Goal: Task Accomplishment & Management: Manage account settings

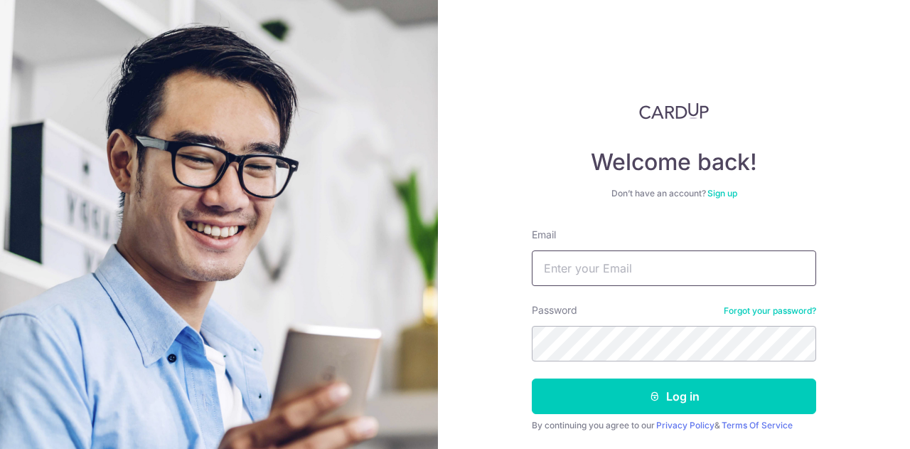
click at [695, 271] on input "Email" at bounding box center [674, 268] width 284 height 36
type input "[EMAIL_ADDRESS][DOMAIN_NAME]"
click at [532, 378] on button "Log in" at bounding box center [674, 396] width 284 height 36
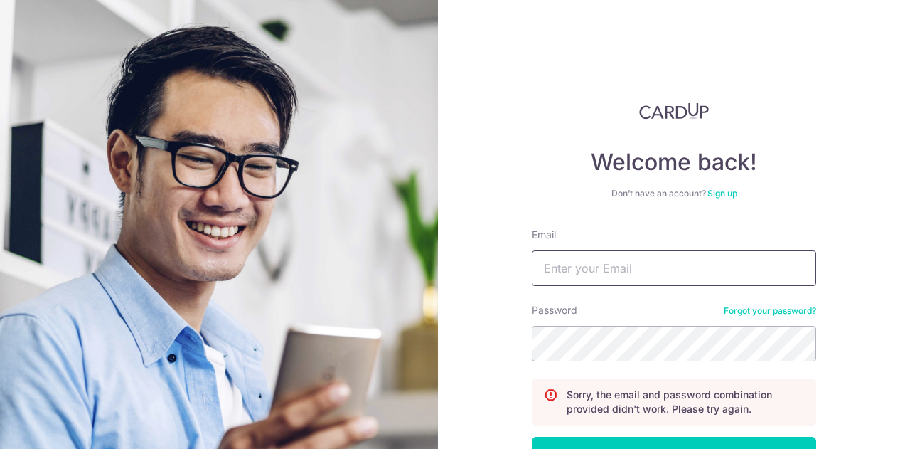
click at [600, 272] on input "Email" at bounding box center [674, 268] width 284 height 36
type input "[EMAIL_ADDRESS][DOMAIN_NAME]"
click at [532, 437] on button "Log in" at bounding box center [674, 455] width 284 height 36
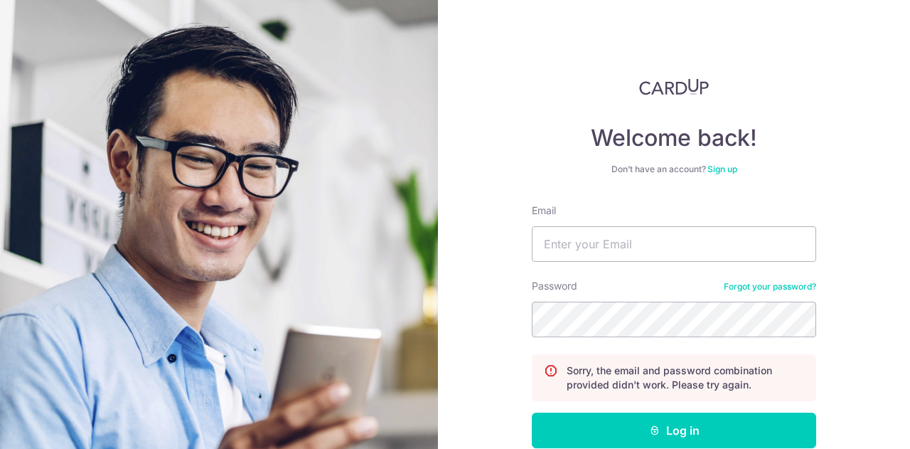
scroll to position [25, 0]
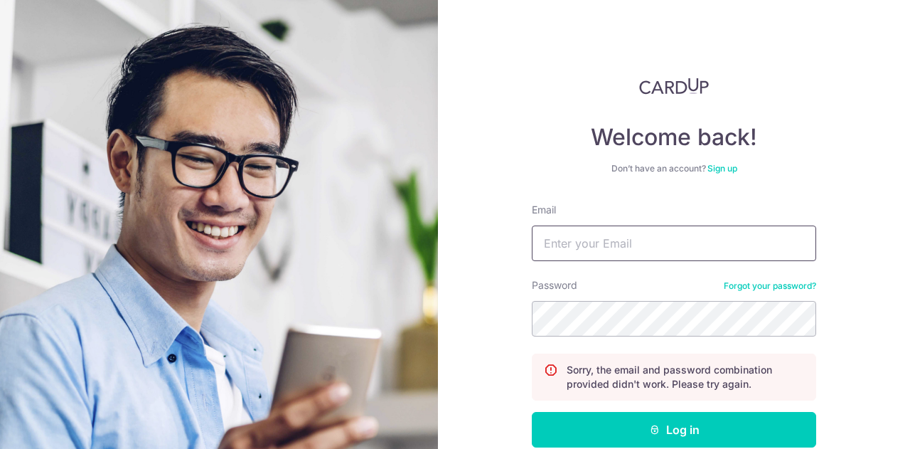
click at [594, 242] on input "Email" at bounding box center [674, 243] width 284 height 36
type input "joelkoh8@gmail.com"
click at [532, 412] on button "Log in" at bounding box center [674, 430] width 284 height 36
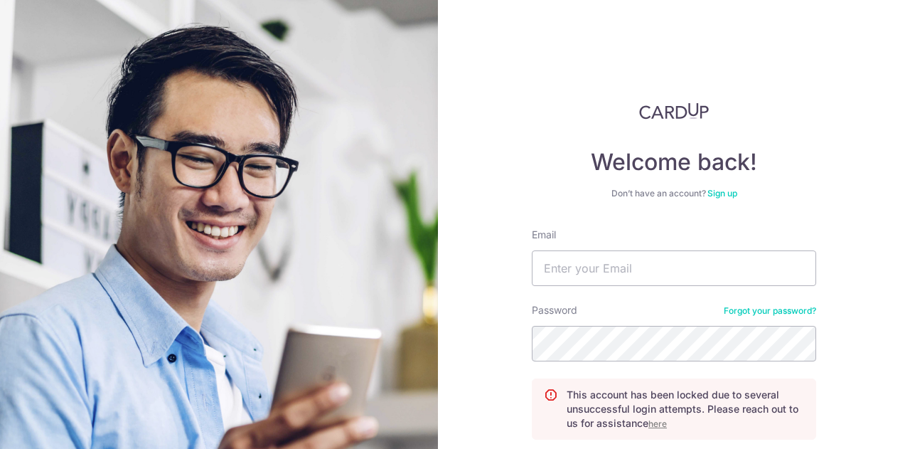
scroll to position [116, 0]
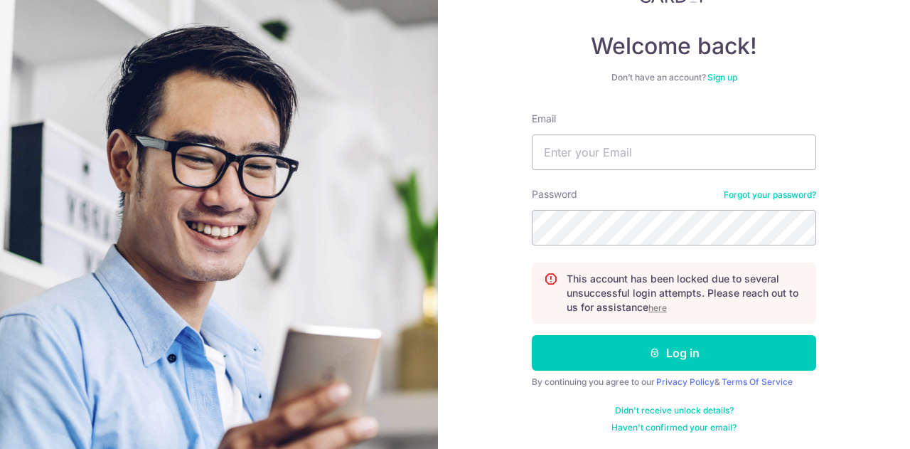
click at [656, 307] on u "here" at bounding box center [657, 307] width 18 height 11
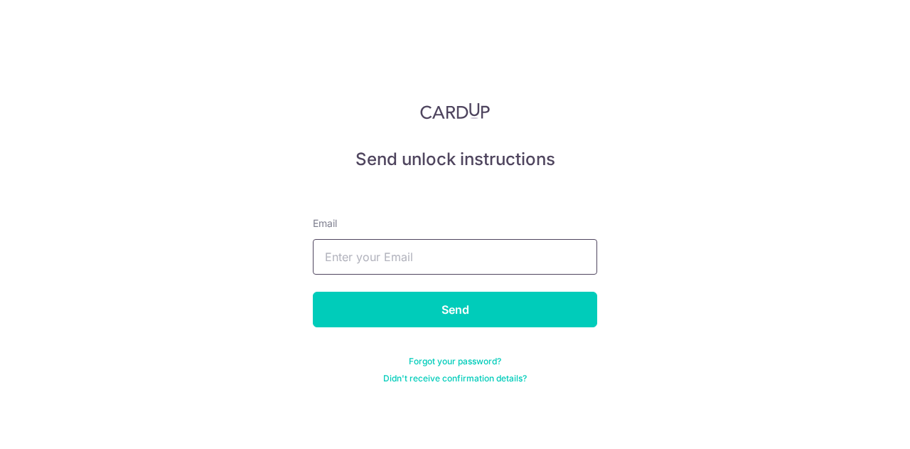
click at [482, 270] on input "text" at bounding box center [455, 257] width 284 height 36
type input "[EMAIL_ADDRESS][DOMAIN_NAME]"
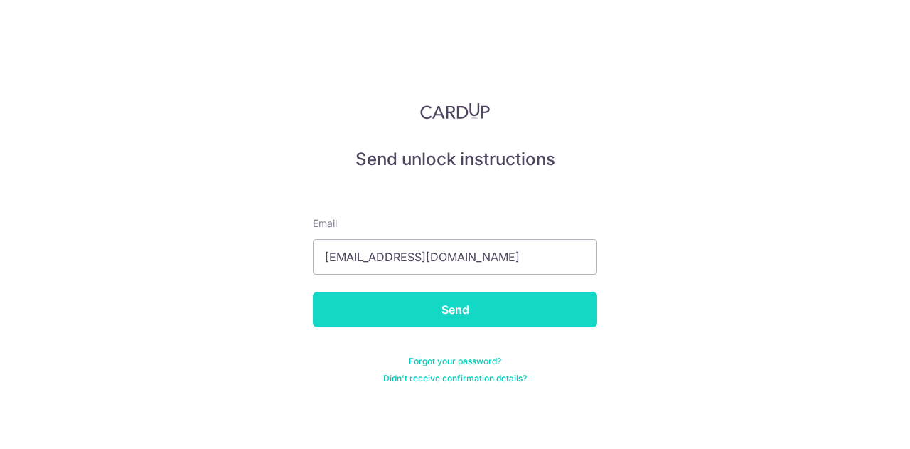
click at [459, 317] on input "Send" at bounding box center [455, 310] width 284 height 36
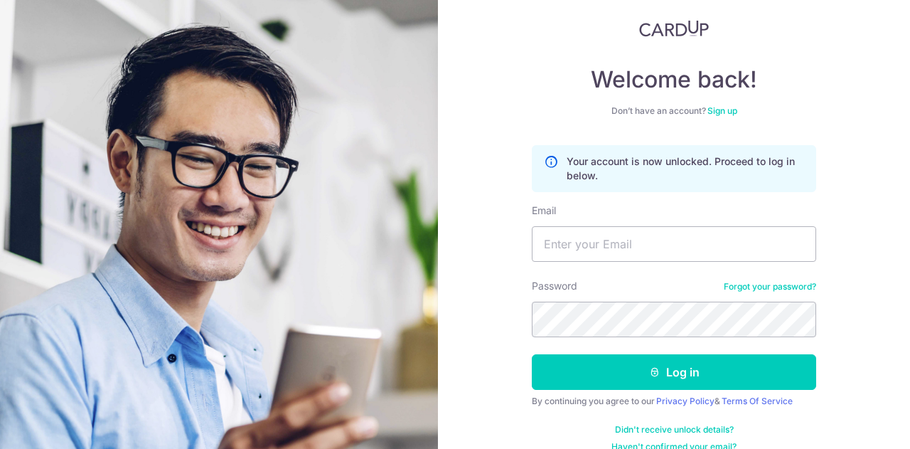
scroll to position [102, 0]
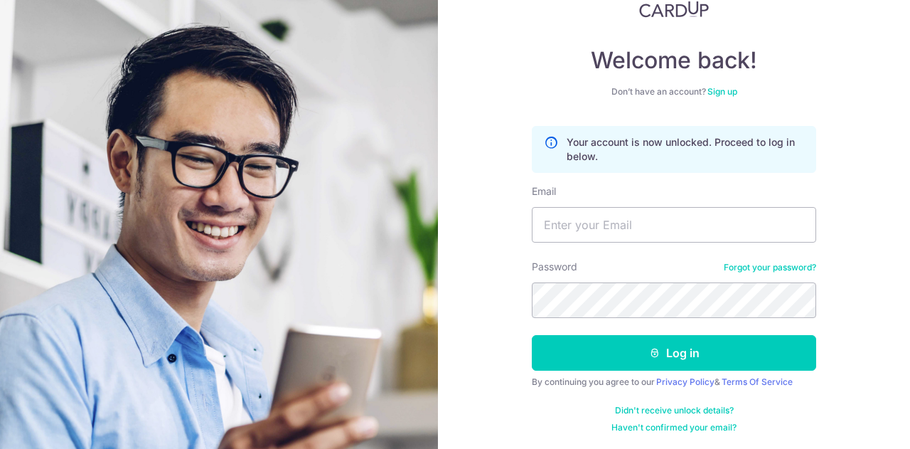
click at [730, 267] on link "Forgot your password?" at bounding box center [770, 267] width 92 height 11
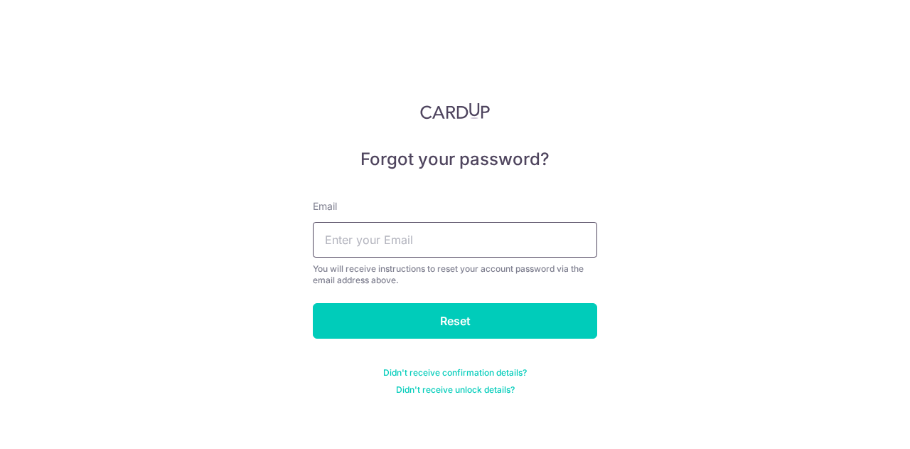
click at [476, 233] on input "text" at bounding box center [455, 240] width 284 height 36
type input "joelkoh8@gmail.com"
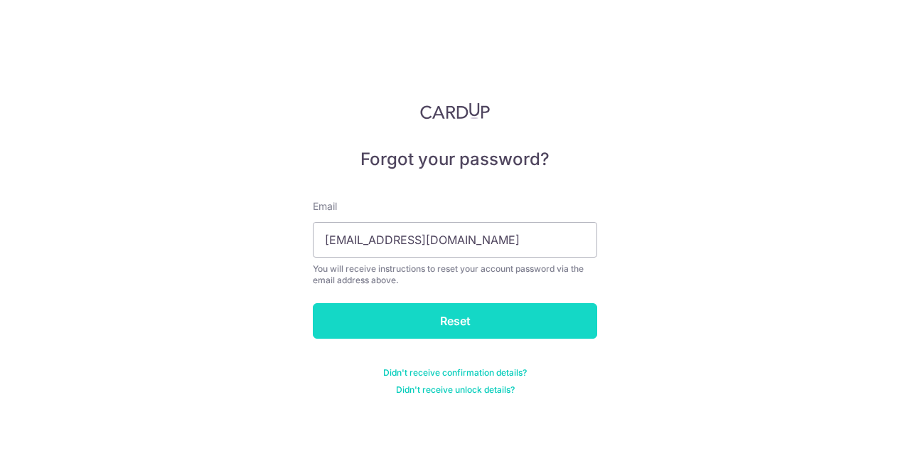
click at [455, 320] on input "Reset" at bounding box center [455, 321] width 284 height 36
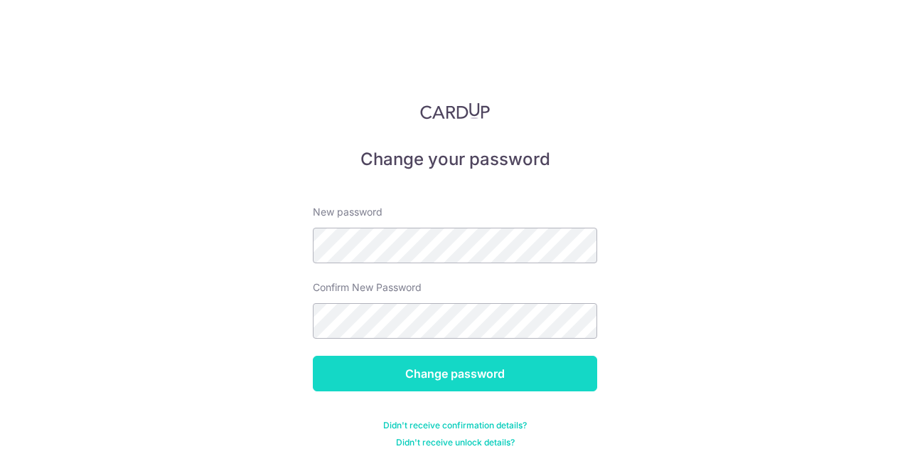
click at [451, 380] on input "Change password" at bounding box center [455, 374] width 284 height 36
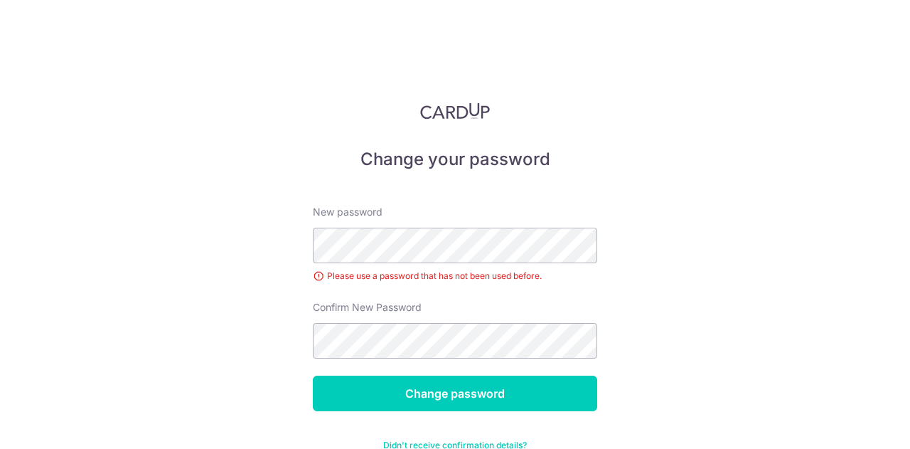
scroll to position [36, 0]
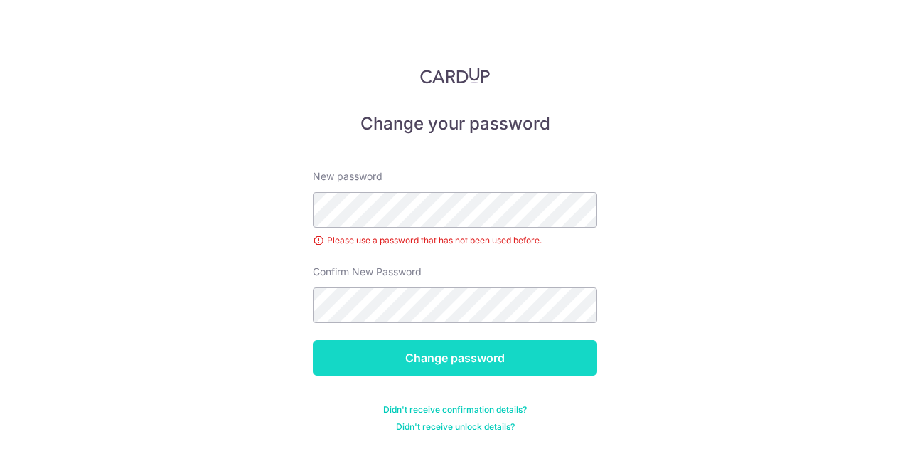
click at [428, 351] on input "Change password" at bounding box center [455, 358] width 284 height 36
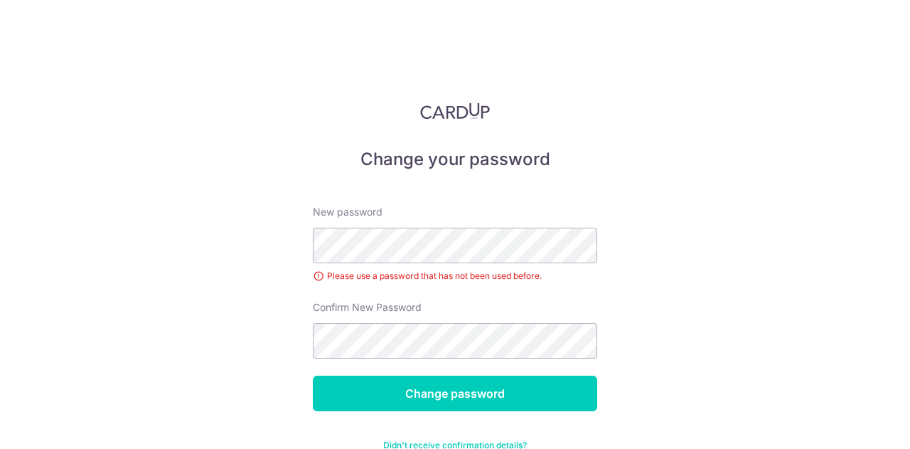
scroll to position [36, 0]
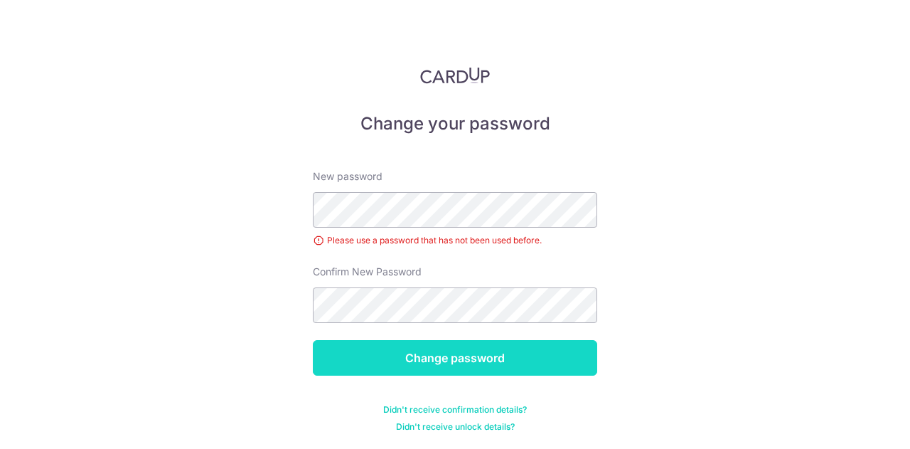
click at [432, 363] on input "Change password" at bounding box center [455, 358] width 284 height 36
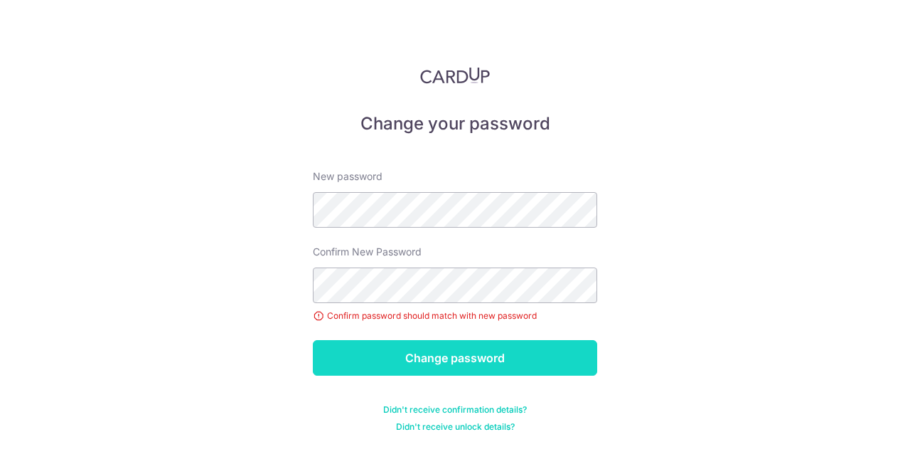
click at [440, 355] on input "Change password" at bounding box center [455, 358] width 284 height 36
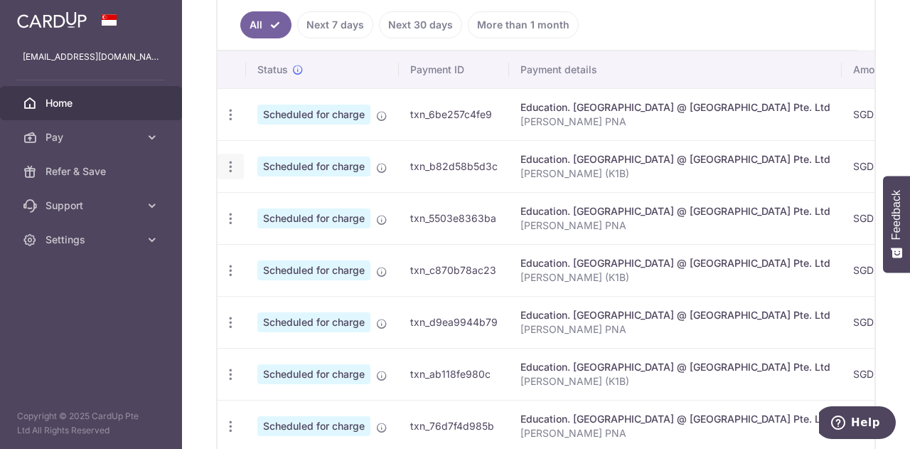
click at [228, 122] on icon "button" at bounding box center [230, 114] width 15 height 15
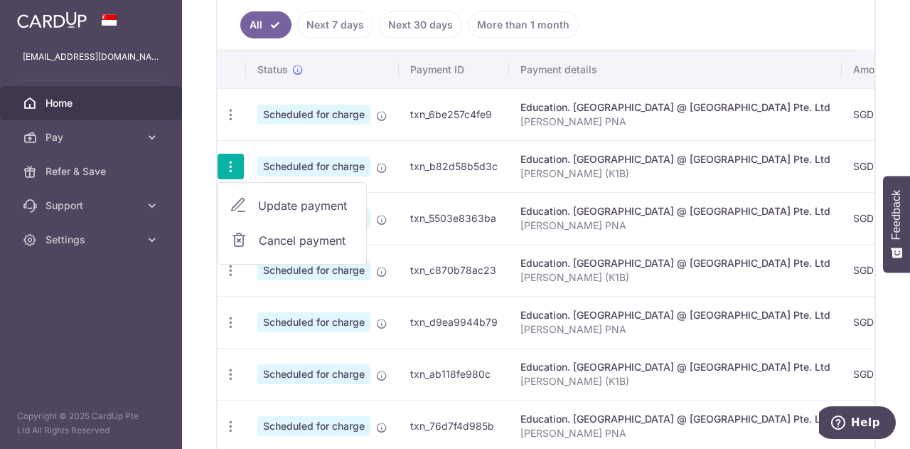
click at [270, 236] on span "Cancel payment" at bounding box center [306, 240] width 95 height 17
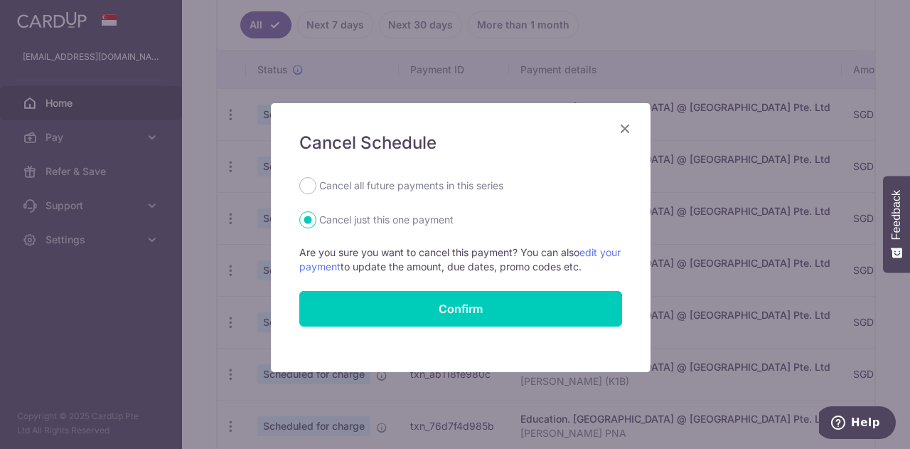
click at [621, 126] on icon "Close" at bounding box center [624, 128] width 17 height 18
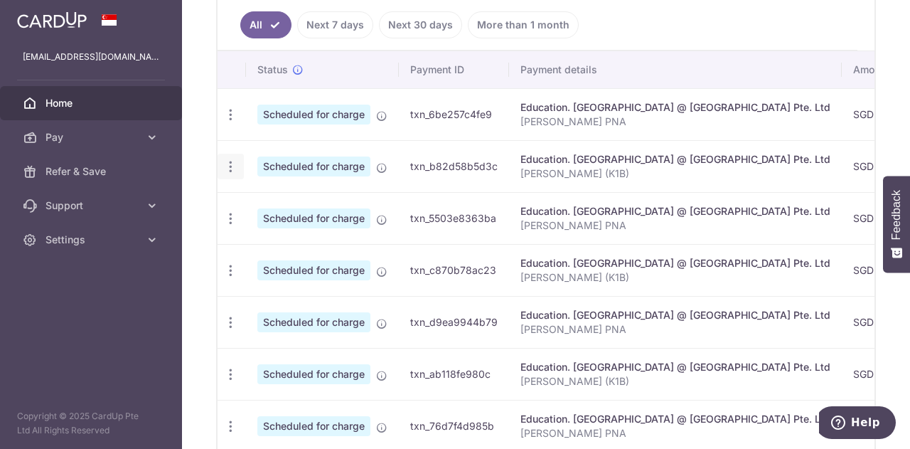
click at [229, 122] on icon "button" at bounding box center [230, 114] width 15 height 15
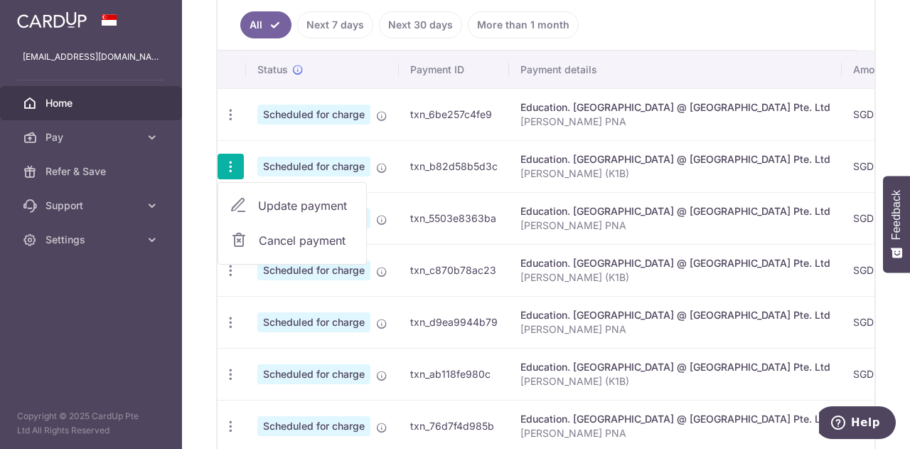
click at [262, 203] on span "Update payment" at bounding box center [306, 205] width 97 height 17
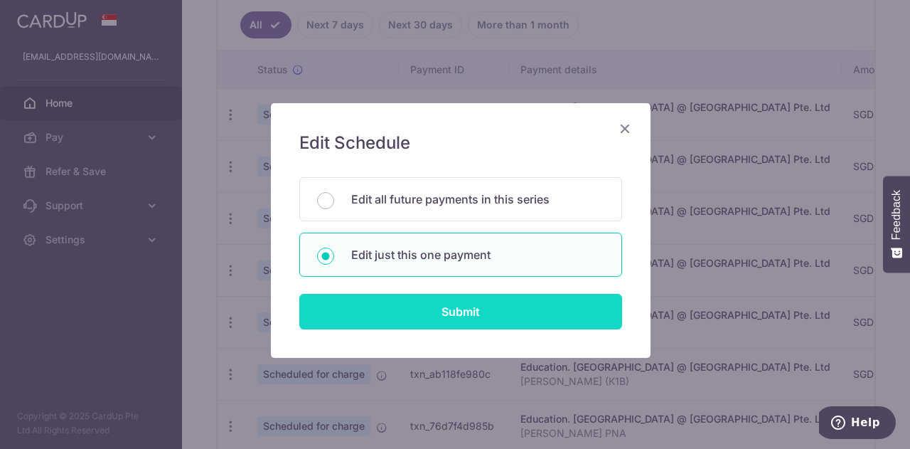
click at [349, 311] on input "Submit" at bounding box center [460, 312] width 323 height 36
radio input "true"
type input "1,792.80"
type input "[DATE]"
type input "[PERSON_NAME] (K1B)"
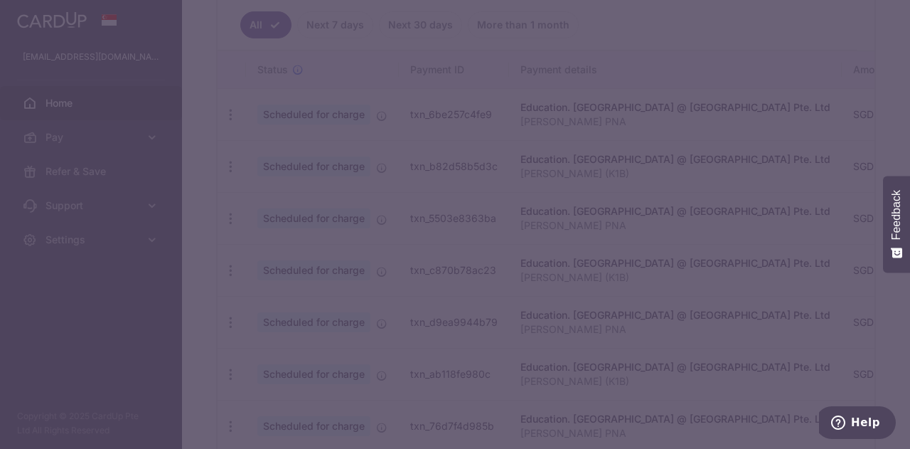
type input "REC185"
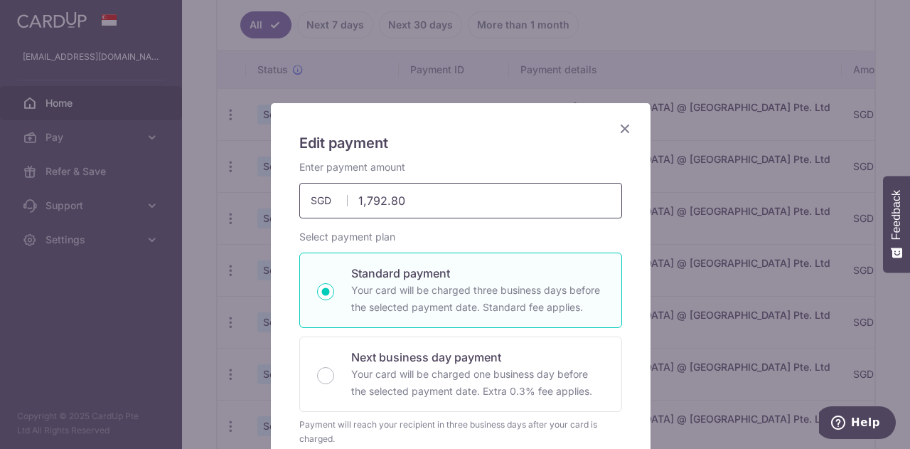
click at [367, 200] on input "1,792.80" at bounding box center [460, 201] width 323 height 36
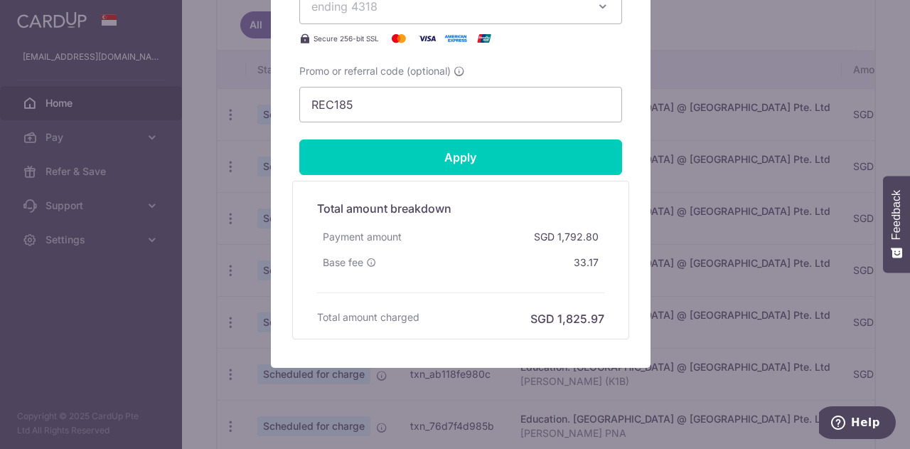
scroll to position [690, 0]
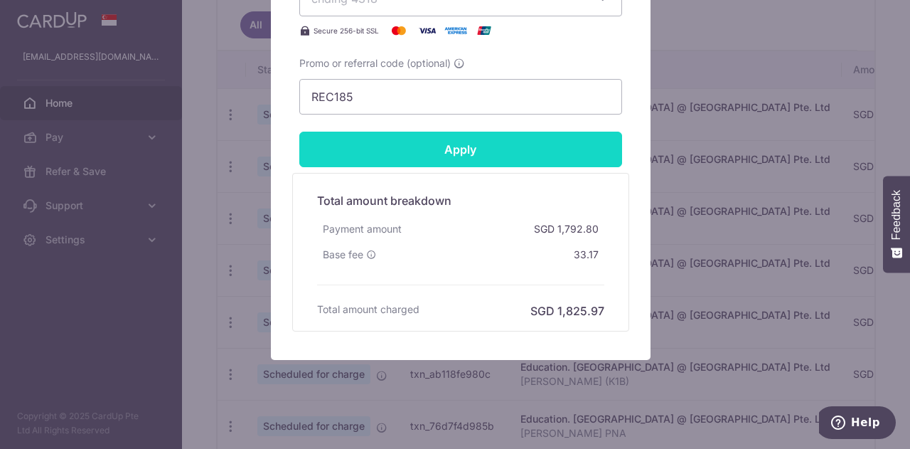
type input "1,492.80"
click at [459, 150] on input "Apply" at bounding box center [460, 150] width 323 height 36
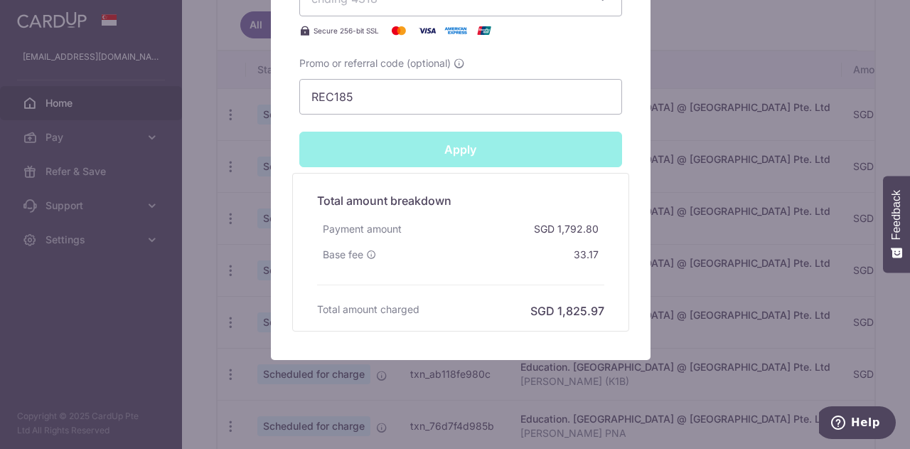
type input "Successfully Applied"
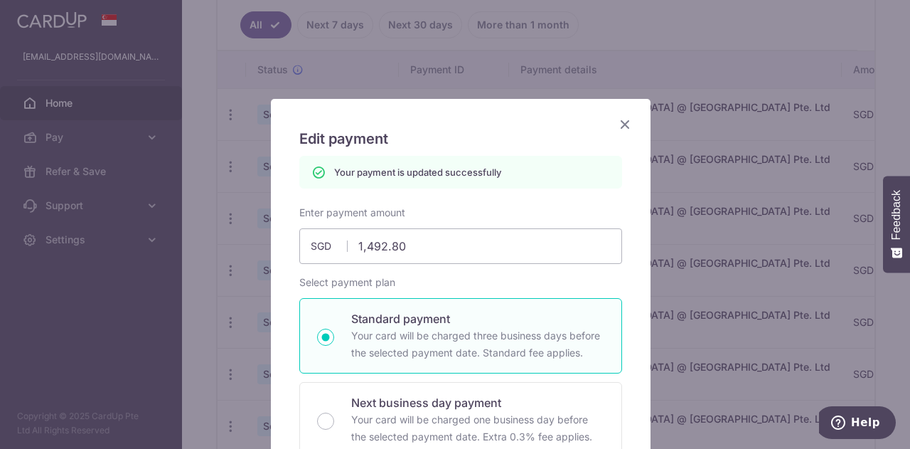
scroll to position [1, 0]
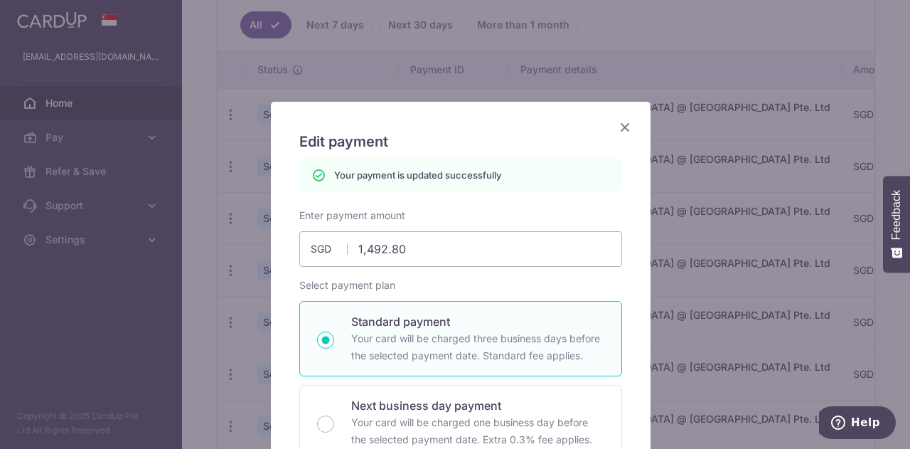
click at [617, 132] on icon "Close" at bounding box center [624, 127] width 17 height 18
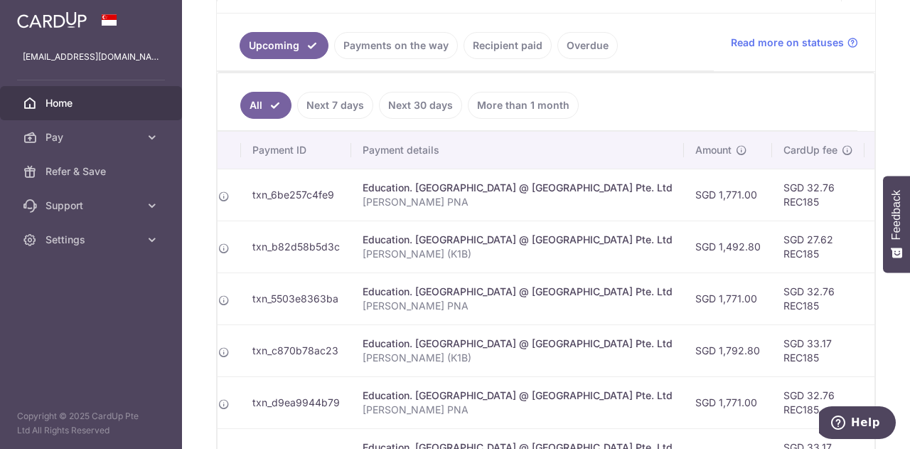
scroll to position [365, 0]
